Goal: Task Accomplishment & Management: Use online tool/utility

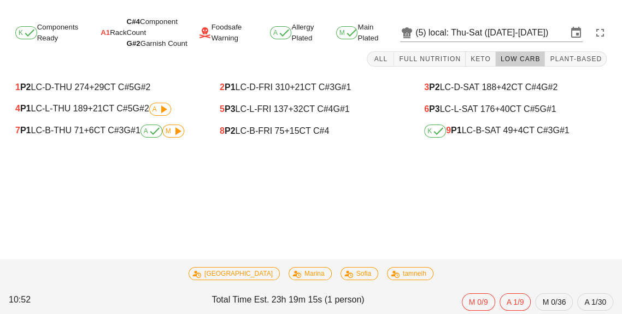
click at [92, 137] on div "7 P1 LC-B-THU 71 +6 CT C#3 G#1 A M" at bounding box center [106, 131] width 183 height 13
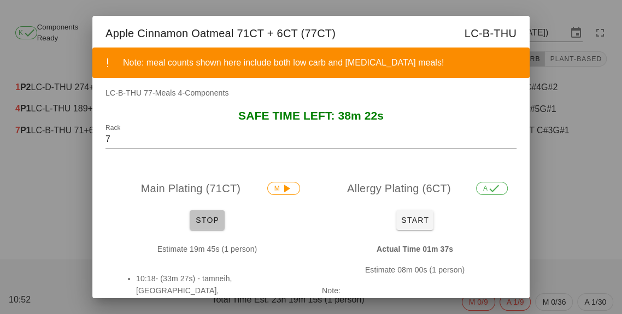
click at [206, 227] on button "Stop" at bounding box center [207, 220] width 35 height 20
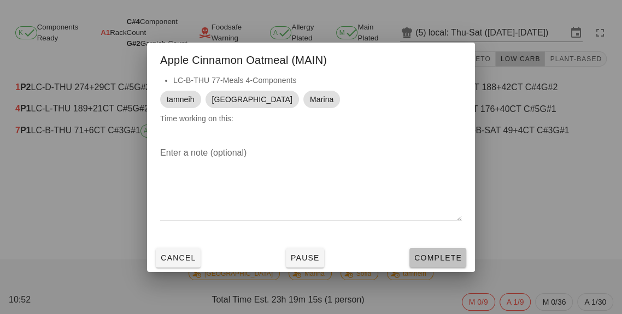
click at [436, 263] on button "Complete" at bounding box center [437, 258] width 57 height 20
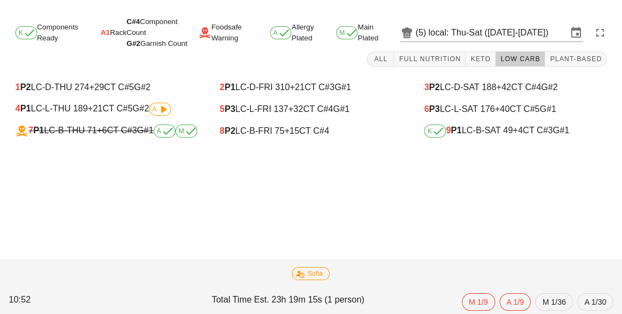
click at [501, 134] on div "K 9 P1 LC-B-SAT 49 +4 CT C#3 G#1" at bounding box center [515, 131] width 183 height 13
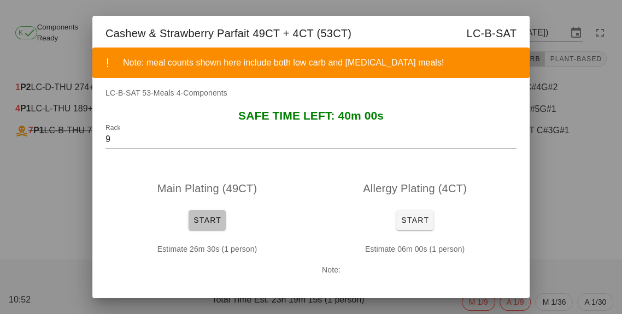
click at [202, 223] on span "Start" at bounding box center [207, 220] width 28 height 9
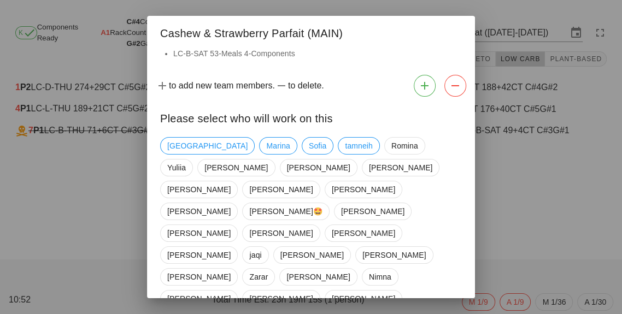
click at [180, 154] on div "[DEMOGRAPHIC_DATA] [PERSON_NAME] tamneih [PERSON_NAME] [PERSON_NAME] [PERSON_NA…" at bounding box center [311, 277] width 302 height 289
click at [266, 143] on span "Marina" at bounding box center [278, 146] width 24 height 16
click at [174, 143] on span "[GEOGRAPHIC_DATA]" at bounding box center [207, 146] width 80 height 16
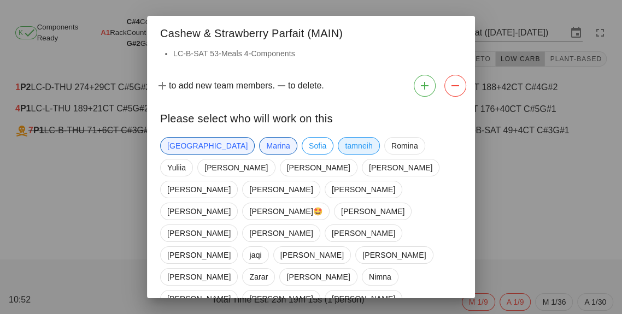
click at [345, 146] on span "tamneih" at bounding box center [359, 146] width 28 height 16
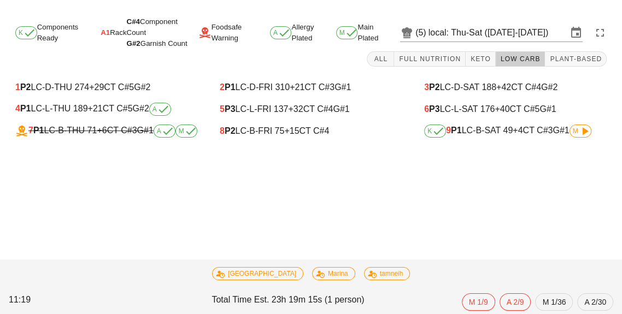
click at [588, 132] on icon at bounding box center [584, 131] width 13 height 13
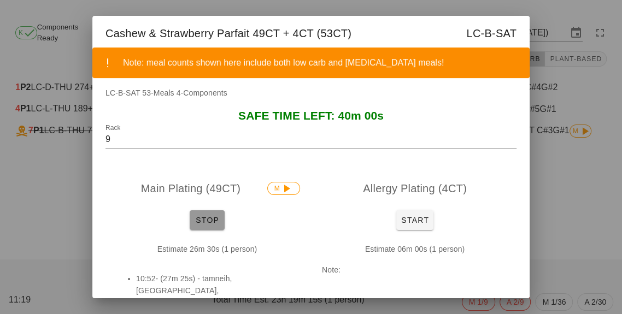
click at [208, 212] on button "Stop" at bounding box center [207, 220] width 35 height 20
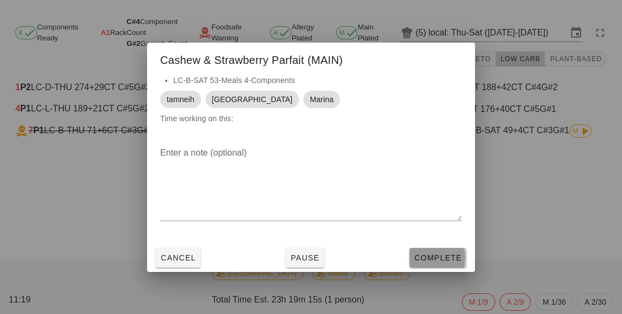
click at [433, 252] on button "Complete" at bounding box center [437, 258] width 57 height 20
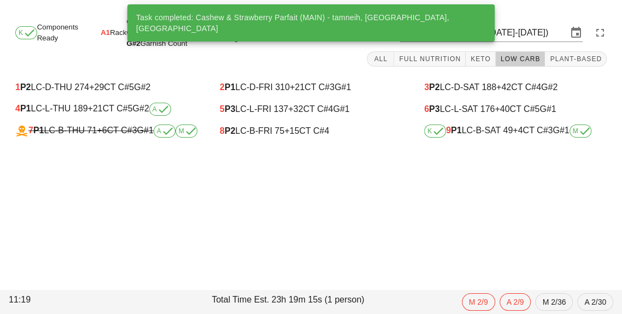
click at [254, 122] on div "8 P2 LC-B-FRI 75 +15 CT C#4" at bounding box center [311, 131] width 200 height 22
click at [310, 118] on div "5 P3 LC-L-FRI 137 +32 CT C#4 G#1" at bounding box center [311, 109] width 200 height 22
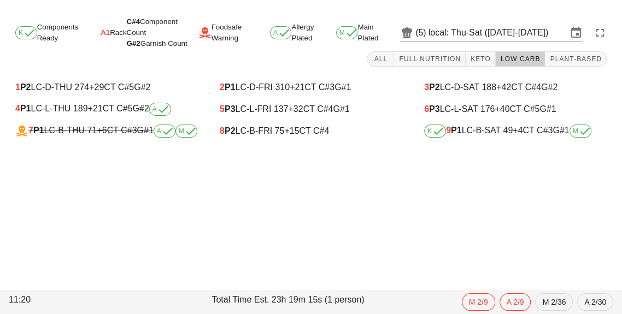
click at [291, 130] on span "+15" at bounding box center [291, 130] width 15 height 9
type input "8"
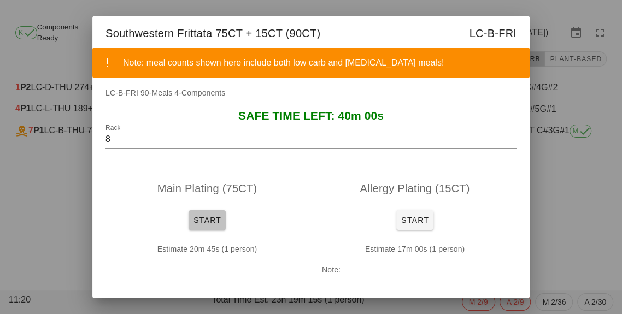
click at [208, 211] on button "Start" at bounding box center [207, 220] width 37 height 20
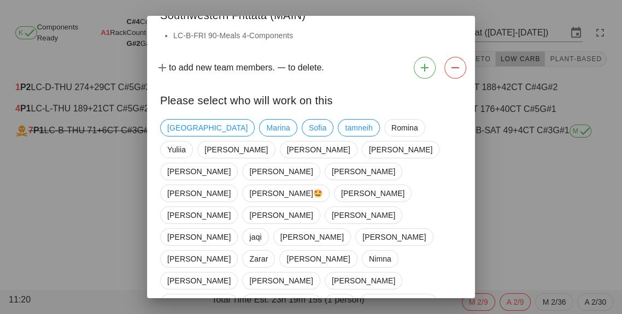
scroll to position [21, 0]
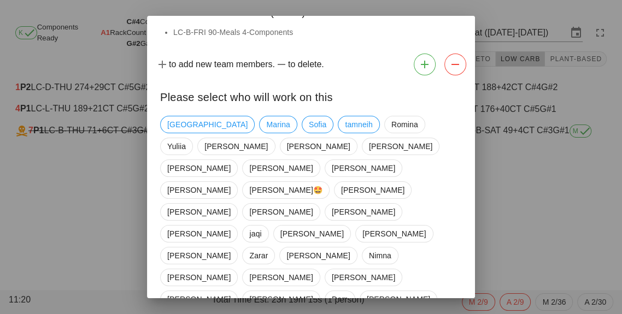
click at [163, 116] on div "[DEMOGRAPHIC_DATA] [PERSON_NAME] tamneih [PERSON_NAME] [PERSON_NAME] [PERSON_NA…" at bounding box center [311, 255] width 302 height 289
click at [171, 116] on span "[GEOGRAPHIC_DATA]" at bounding box center [207, 124] width 80 height 16
click at [345, 116] on span "tamneih" at bounding box center [359, 124] width 28 height 16
